Goal: Task Accomplishment & Management: Use online tool/utility

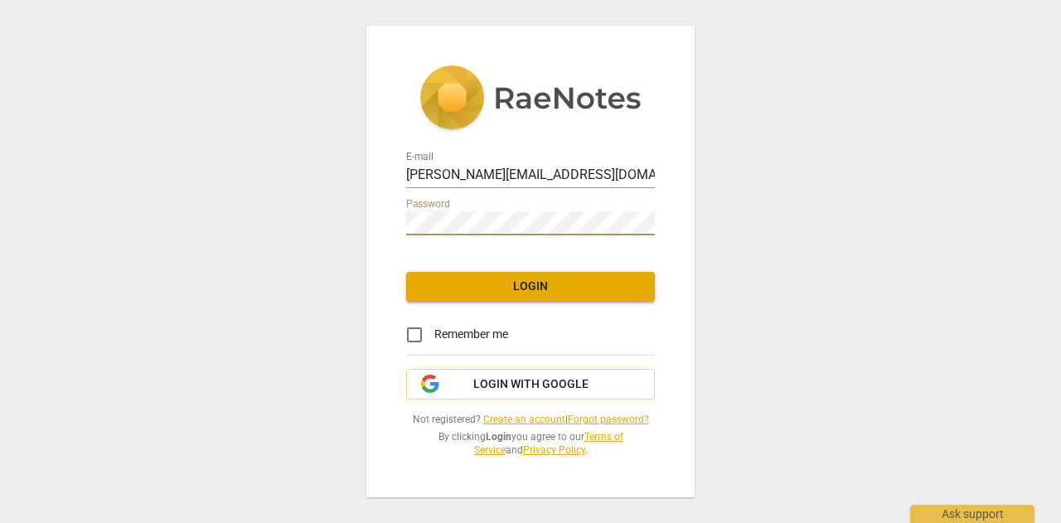
click at [548, 220] on span "Login" at bounding box center [530, 286] width 222 height 17
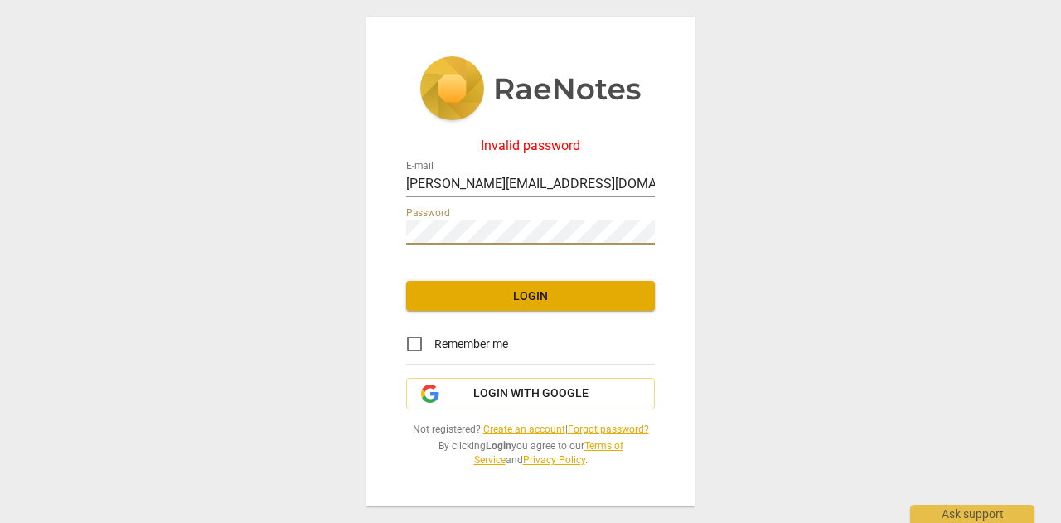
click at [370, 220] on div "Invalid password E-mail danielle@incitesolutions.com.au Password Login Remember…" at bounding box center [530, 262] width 328 height 491
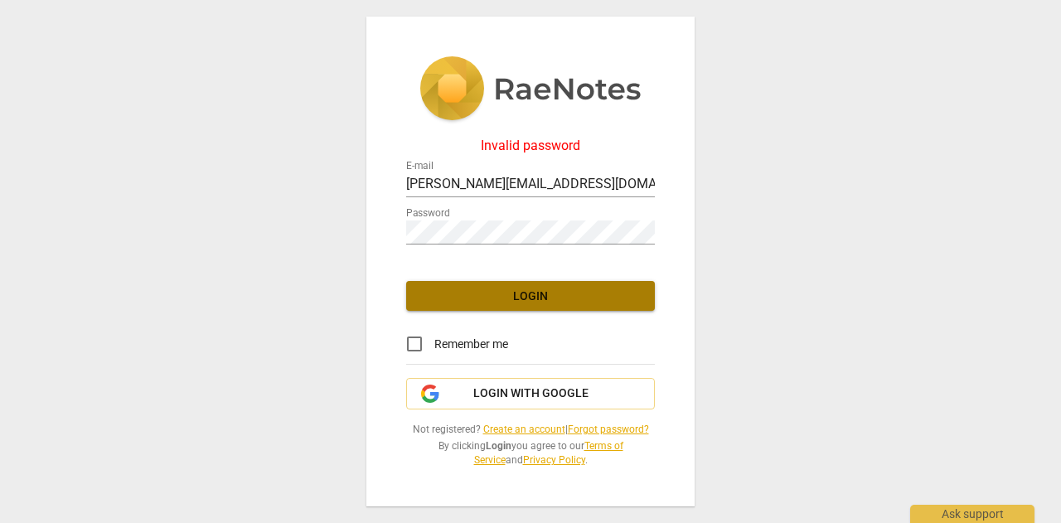
click at [433, 220] on span "Login" at bounding box center [530, 296] width 222 height 17
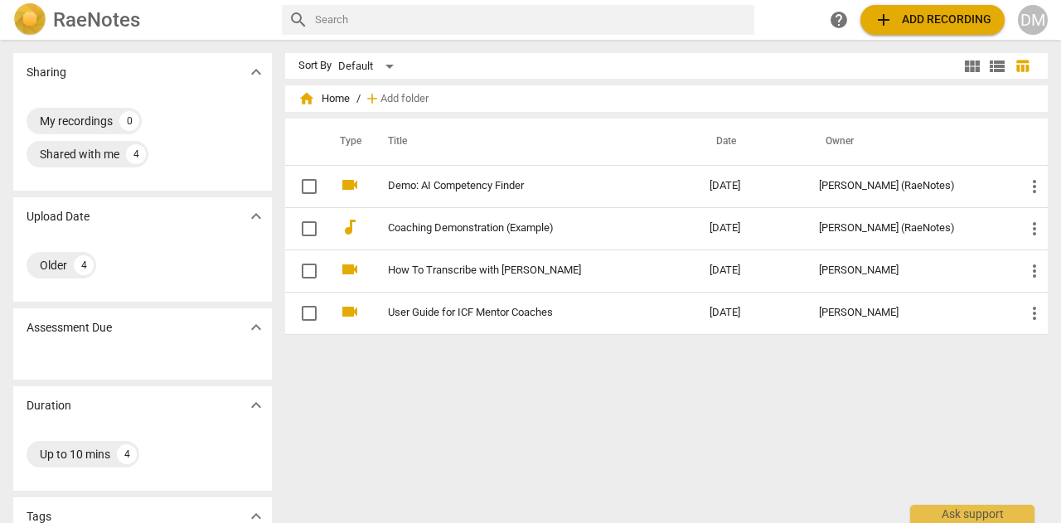
drag, startPoint x: 496, startPoint y: 122, endPoint x: 2120, endPoint y: 57, distance: 1625.4
click at [639, 0] on html "RaeNotes search help add Add recording DM Sharing expand_more My recordings 0 S…" at bounding box center [530, 0] width 1061 height 0
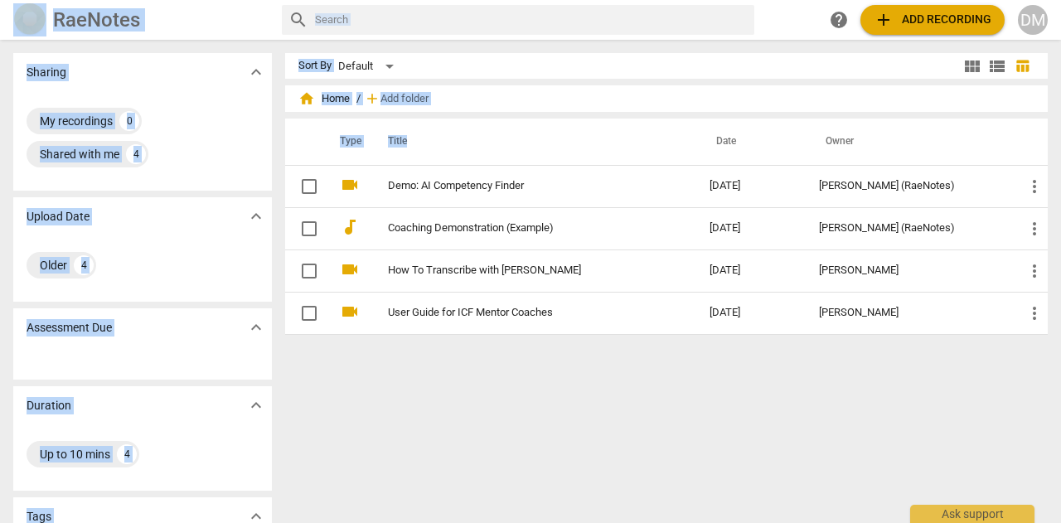
click at [639, 19] on span "add Add recording" at bounding box center [932, 20] width 118 height 20
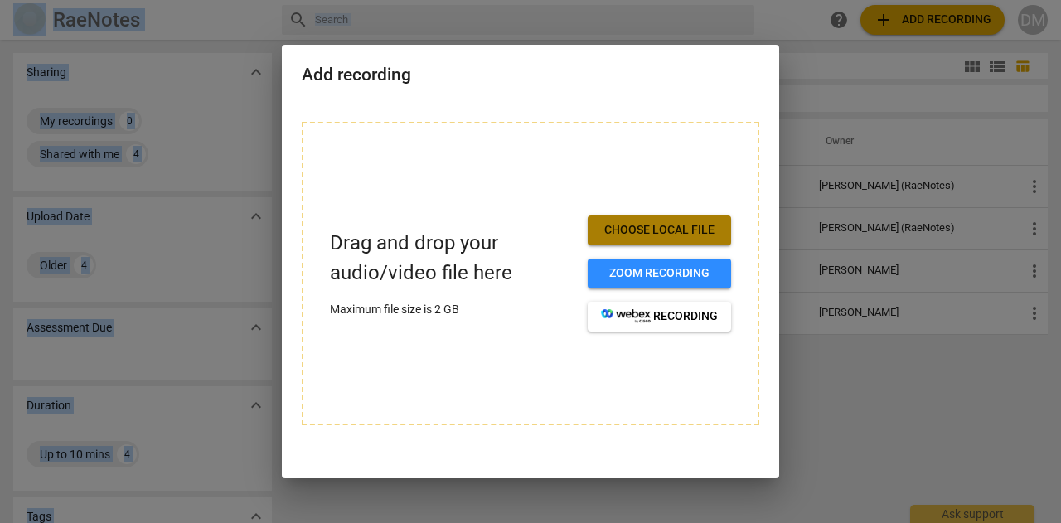
click at [639, 220] on span "Choose local file" at bounding box center [659, 230] width 117 height 17
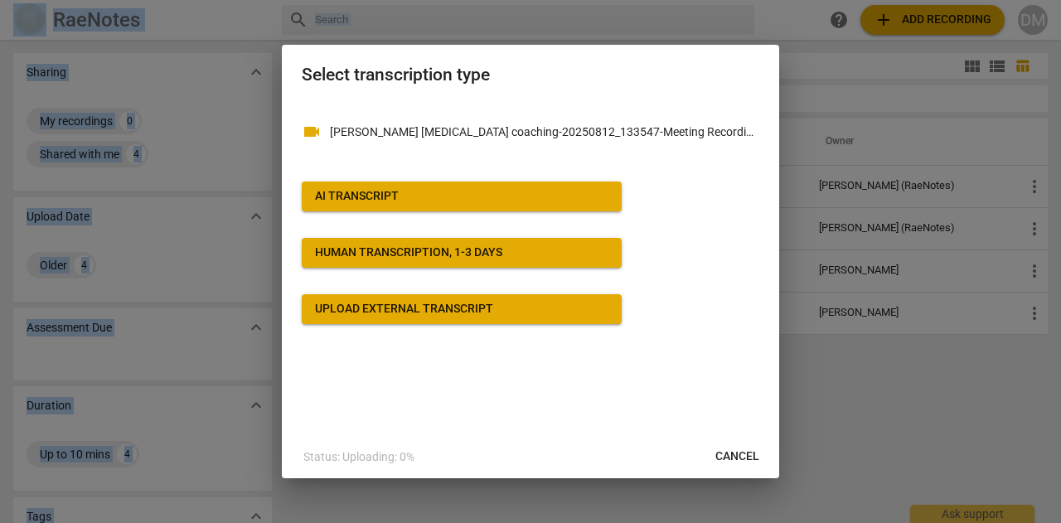
click at [514, 195] on span "AI Transcript" at bounding box center [461, 196] width 293 height 17
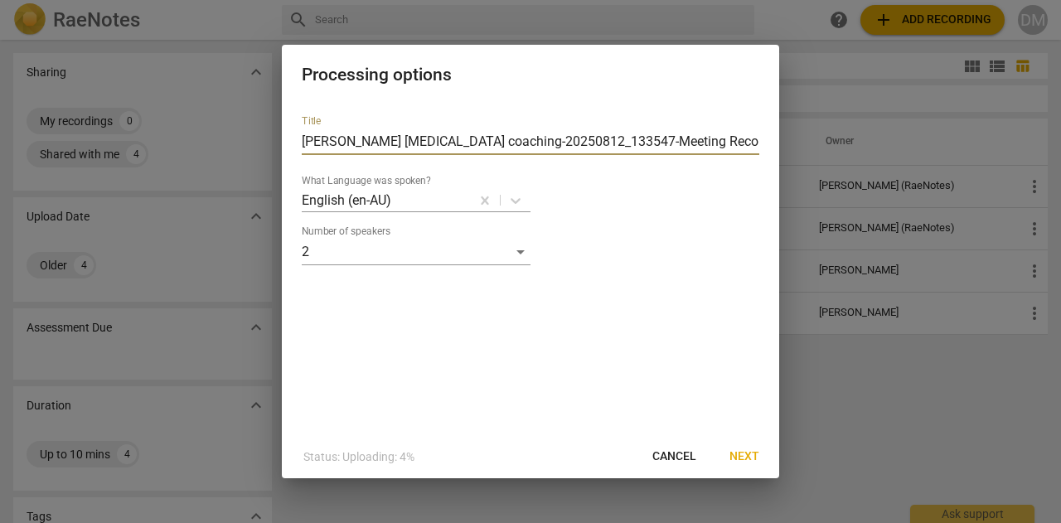
drag, startPoint x: 698, startPoint y: 137, endPoint x: 300, endPoint y: 157, distance: 398.3
click at [300, 157] on div "Title Amy ADHD coaching-20250812_133547-Meeting Recording What Language was spo…" at bounding box center [530, 268] width 497 height 333
type input "DanielleMurphy_AACC"
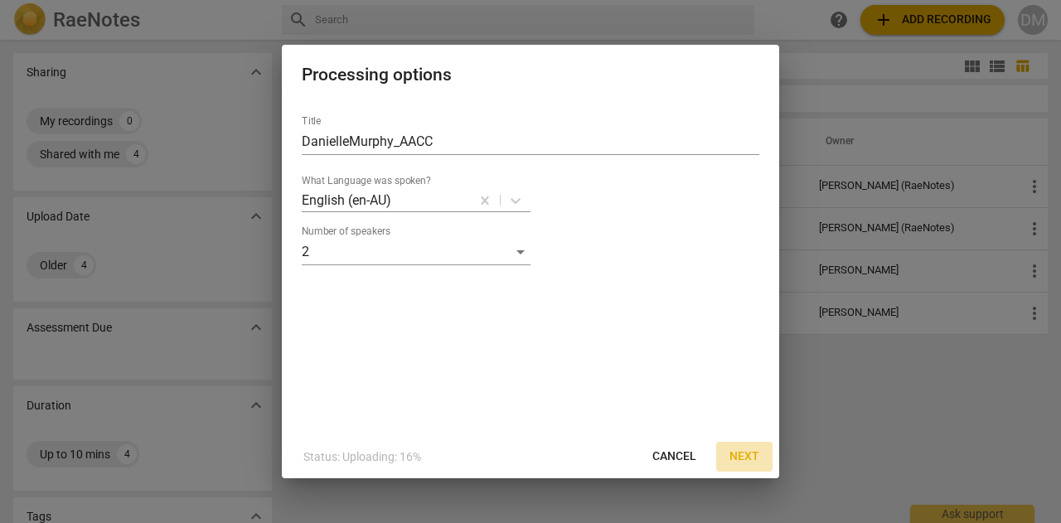
click at [639, 220] on span "Next" at bounding box center [744, 456] width 30 height 17
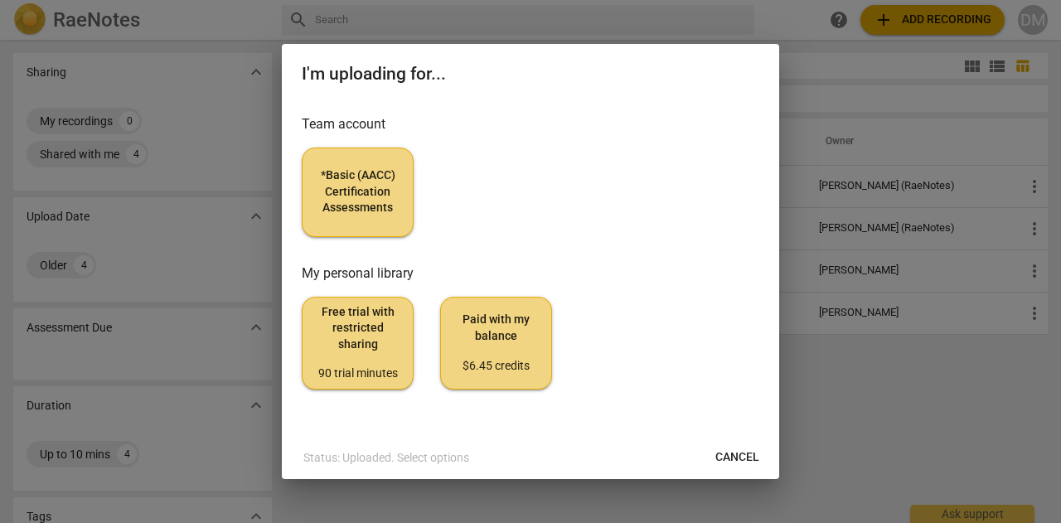
click at [325, 198] on span "*Basic (AACC) Certification Assessments" at bounding box center [358, 191] width 84 height 49
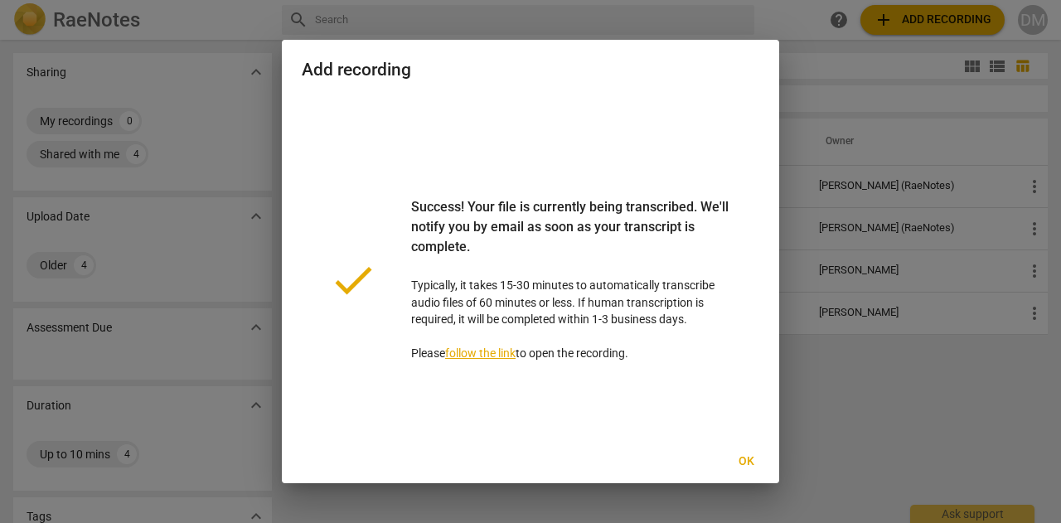
click at [639, 220] on span "Ok" at bounding box center [746, 461] width 27 height 17
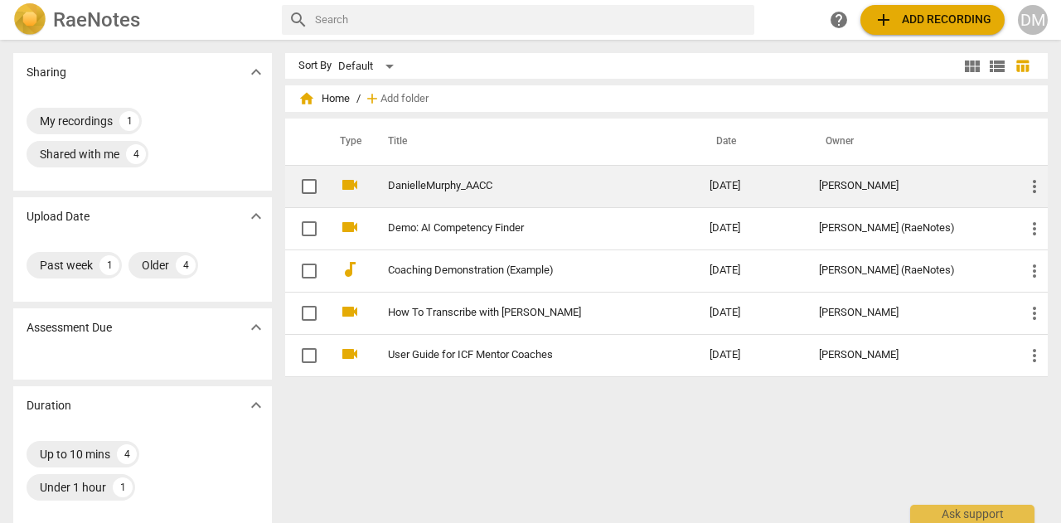
click at [414, 183] on link "DanielleMurphy_AACC" at bounding box center [519, 186] width 262 height 12
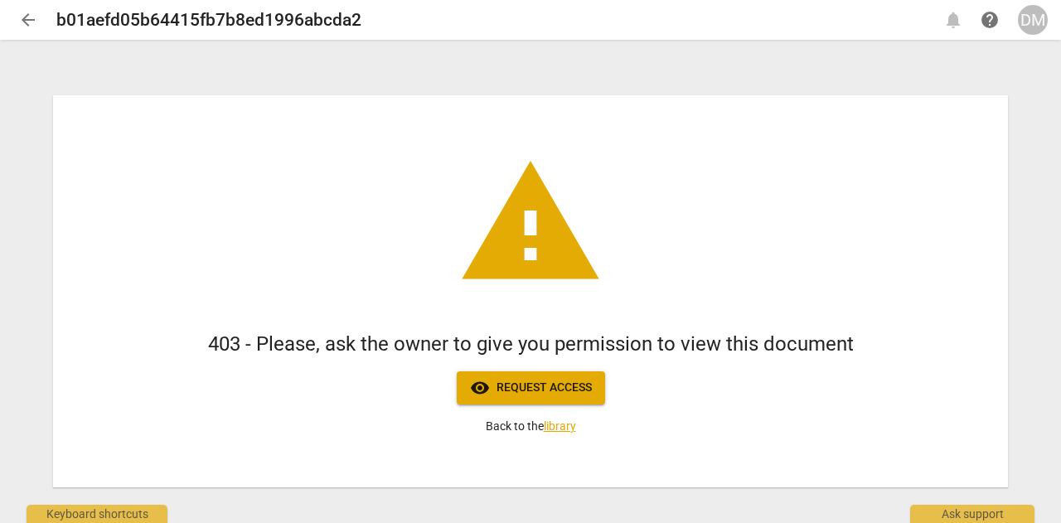
click at [552, 220] on link "library" at bounding box center [560, 425] width 32 height 13
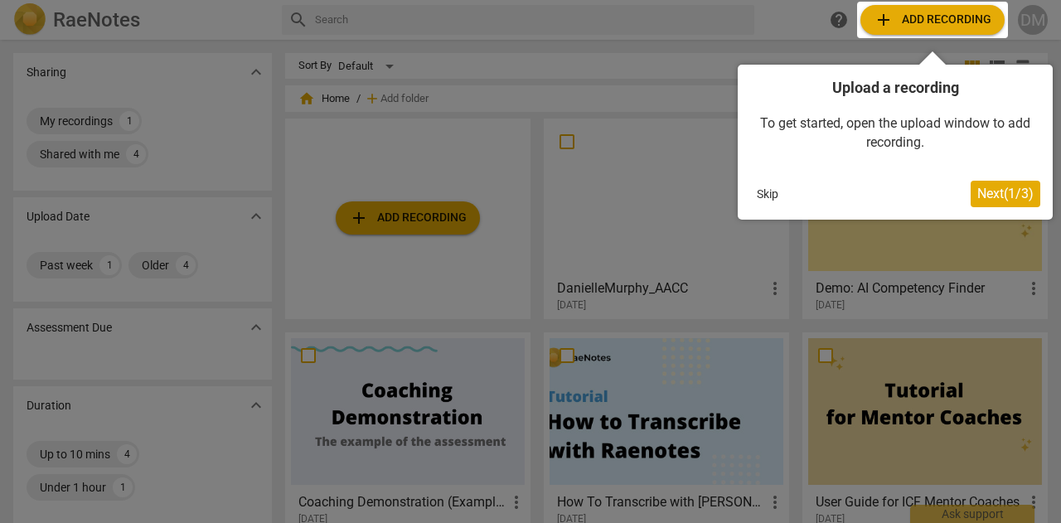
click at [712, 272] on div at bounding box center [530, 261] width 1061 height 523
click at [1024, 21] on div at bounding box center [530, 261] width 1061 height 523
click at [759, 195] on button "Skip" at bounding box center [767, 193] width 35 height 25
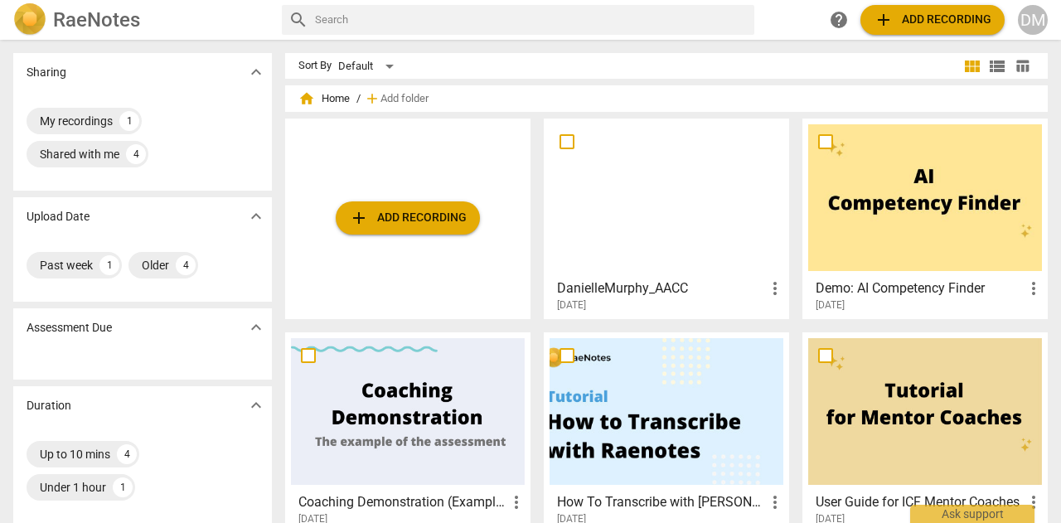
click at [1029, 16] on div "DM" at bounding box center [1033, 20] width 30 height 30
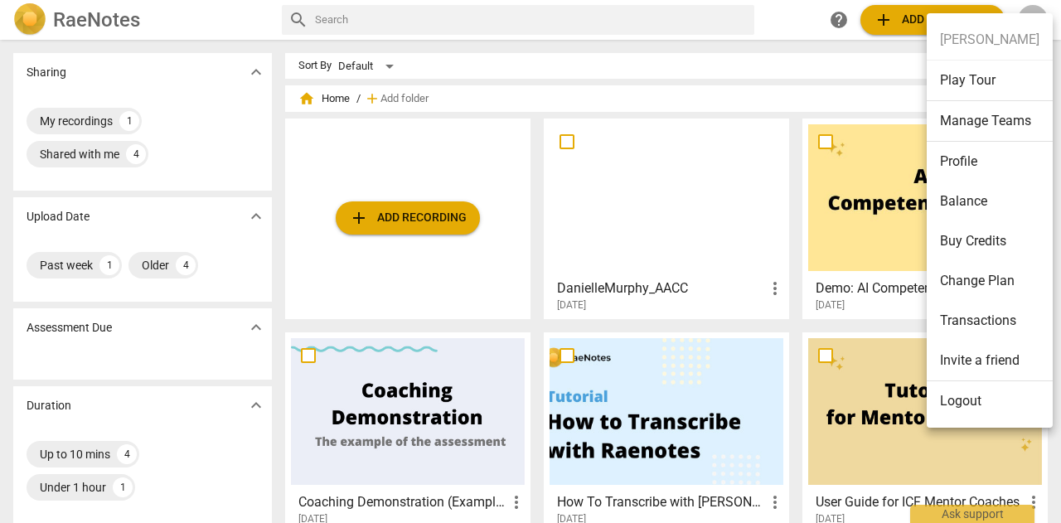
click at [958, 397] on li "Logout" at bounding box center [989, 401] width 126 height 40
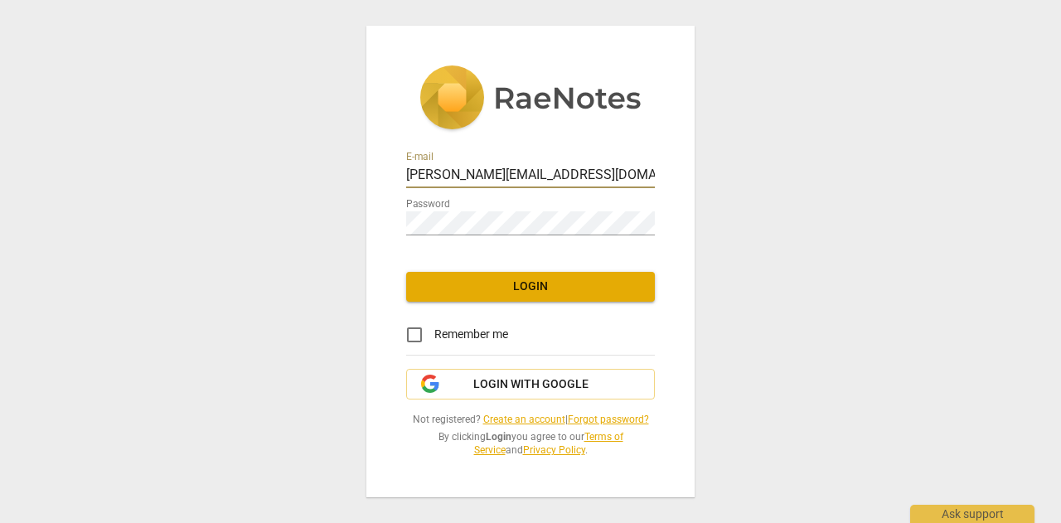
click at [578, 185] on input "danielle@incitesolutions.com.au" at bounding box center [530, 176] width 249 height 24
type input "danielle@ahwellness.com.au"
click at [536, 283] on span "Login" at bounding box center [530, 286] width 222 height 17
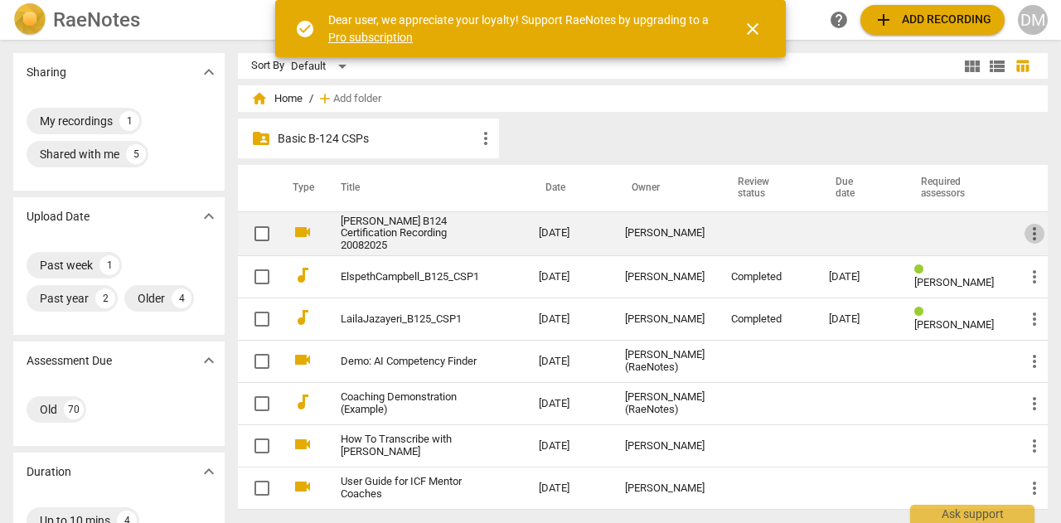
click at [1027, 237] on span "more_vert" at bounding box center [1034, 234] width 20 height 20
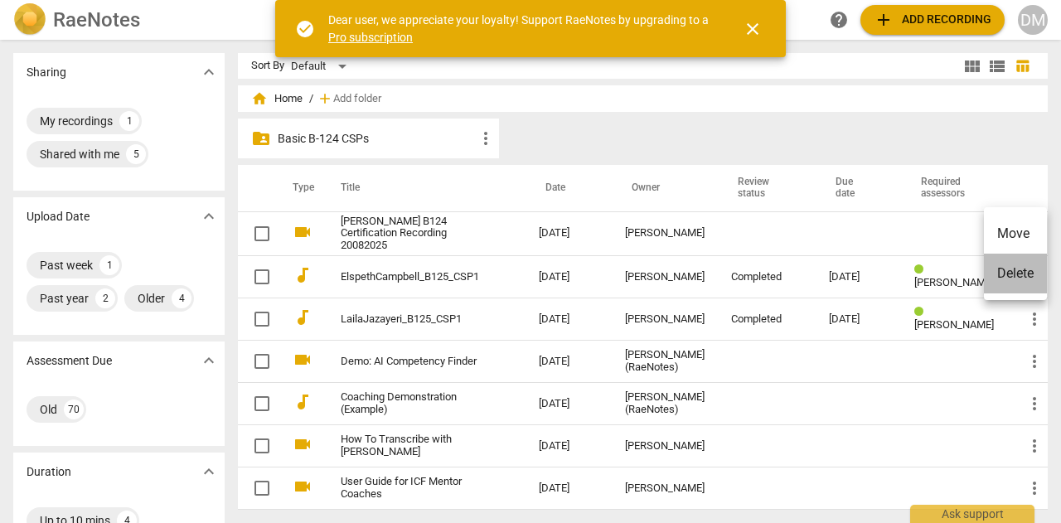
click at [1013, 274] on li "Delete" at bounding box center [1015, 274] width 63 height 40
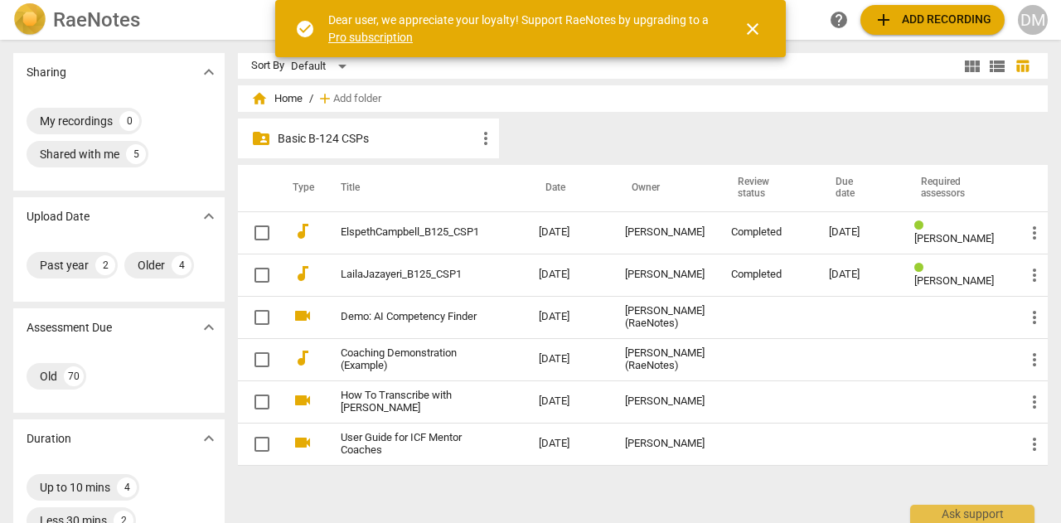
click at [1030, 27] on div "DM" at bounding box center [1033, 20] width 30 height 30
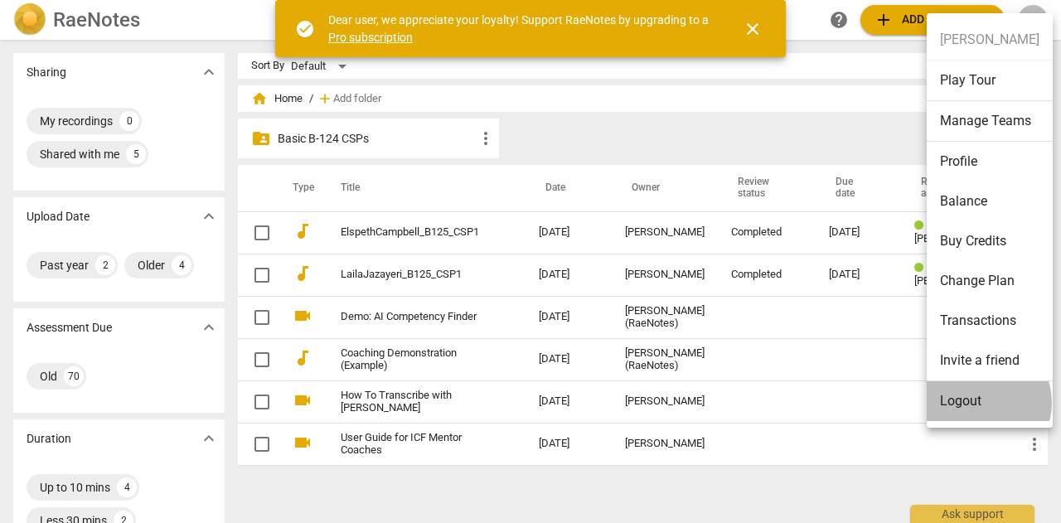
click at [979, 402] on li "Logout" at bounding box center [989, 401] width 126 height 40
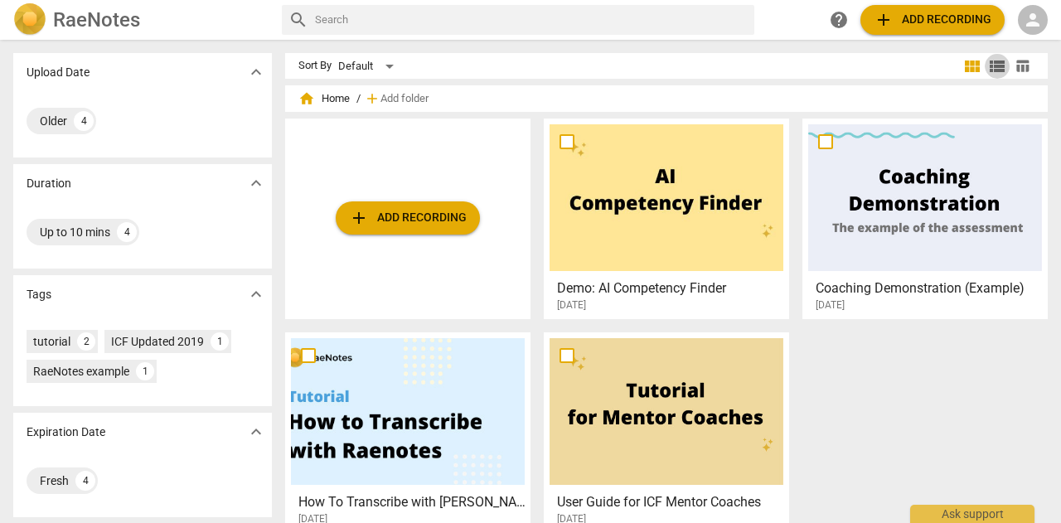
click at [993, 59] on span "view_list" at bounding box center [997, 66] width 20 height 20
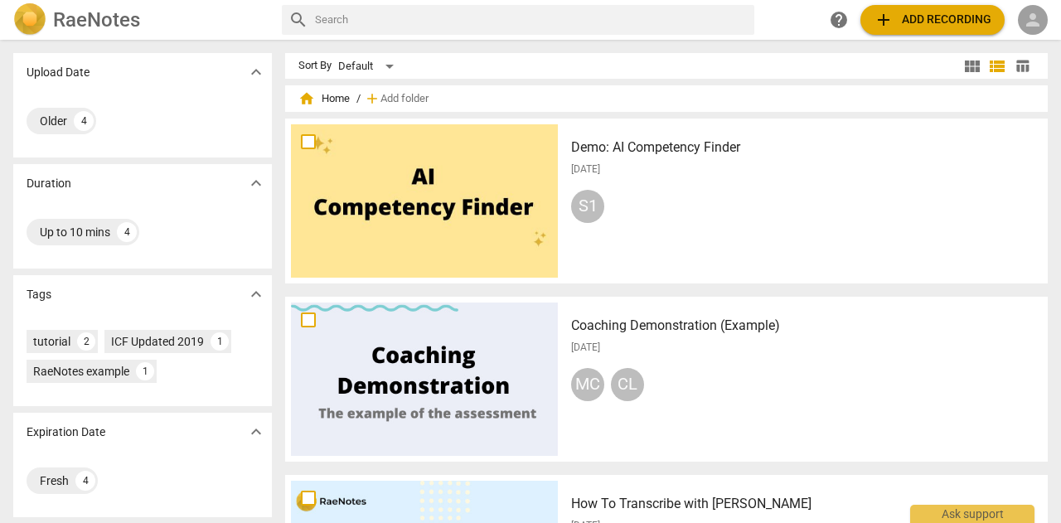
click at [1032, 13] on span "person" at bounding box center [1033, 20] width 20 height 20
click at [1017, 32] on li "Login" at bounding box center [1019, 40] width 60 height 40
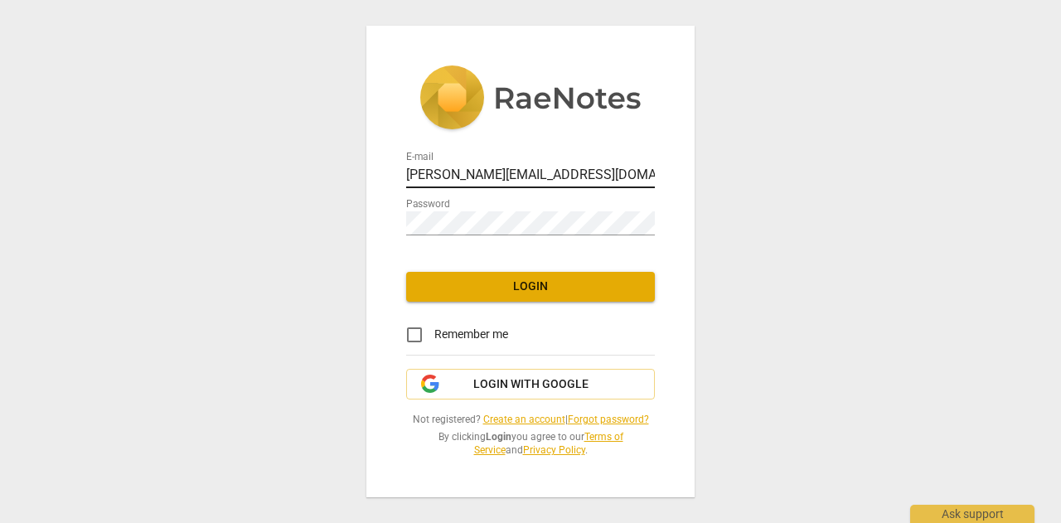
click at [612, 172] on input "[PERSON_NAME][EMAIL_ADDRESS][DOMAIN_NAME]" at bounding box center [530, 176] width 249 height 24
type input "[PERSON_NAME][EMAIL_ADDRESS][DOMAIN_NAME]"
click at [525, 288] on span "Login" at bounding box center [530, 286] width 222 height 17
